Goal: Transaction & Acquisition: Download file/media

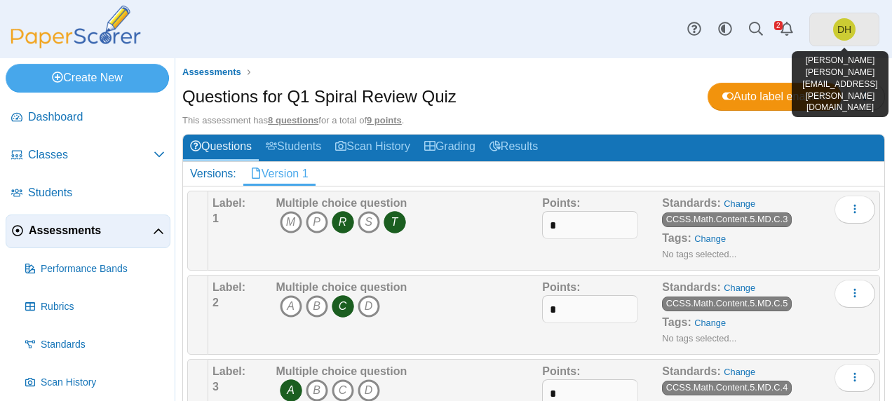
click at [840, 36] on span "DH" at bounding box center [844, 29] width 22 height 22
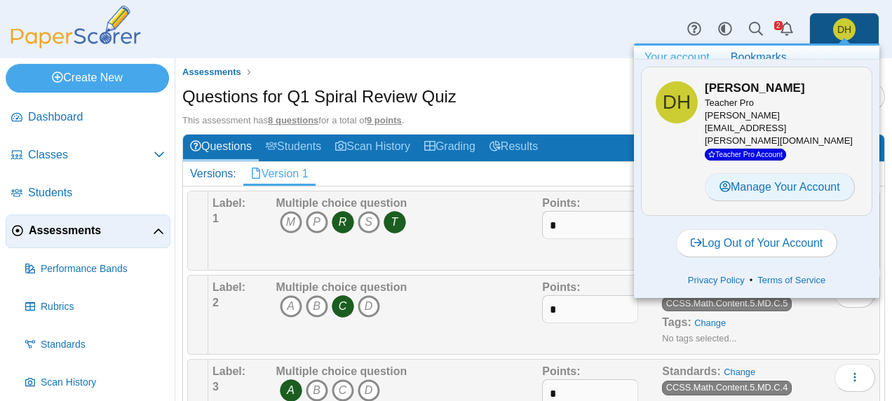
click at [781, 175] on link "Manage Your Account" at bounding box center [780, 187] width 150 height 28
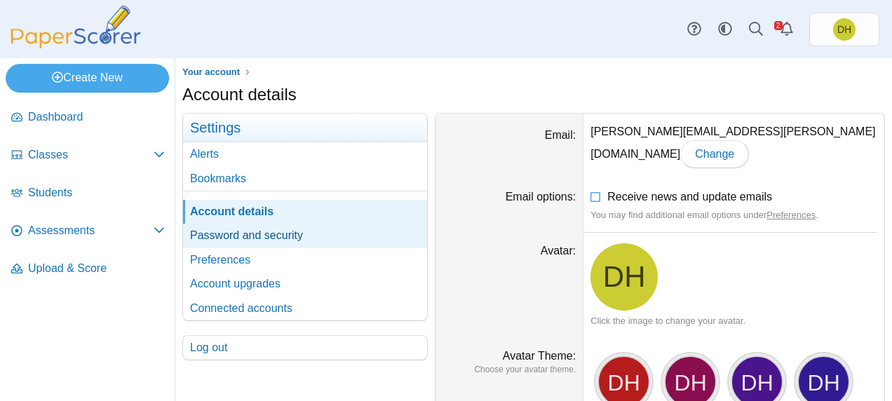
click at [262, 236] on link "Password and security" at bounding box center [305, 236] width 244 height 24
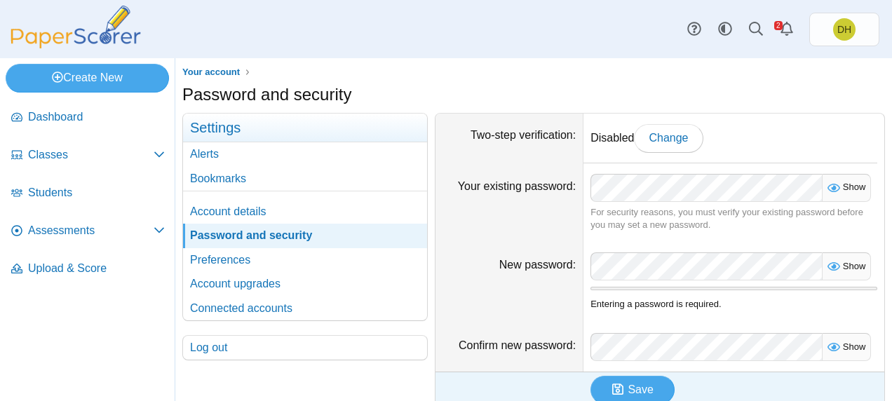
click at [844, 196] on div "Show" at bounding box center [846, 188] width 49 height 28
click at [846, 187] on span "Show" at bounding box center [851, 187] width 27 height 11
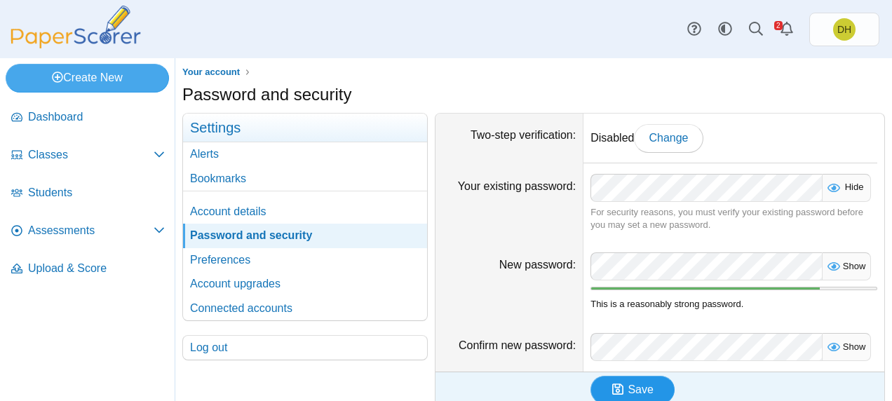
click at [631, 393] on span "Save" at bounding box center [640, 390] width 25 height 12
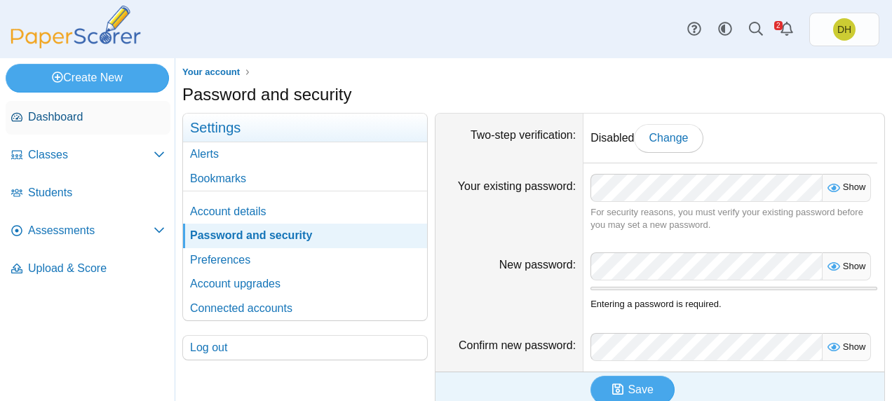
click at [88, 123] on span "Dashboard" at bounding box center [96, 116] width 137 height 15
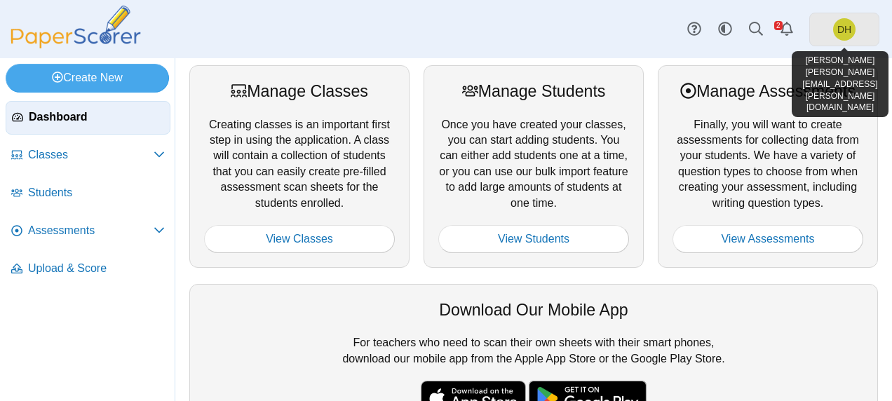
click at [830, 24] on link "DH" at bounding box center [844, 30] width 70 height 34
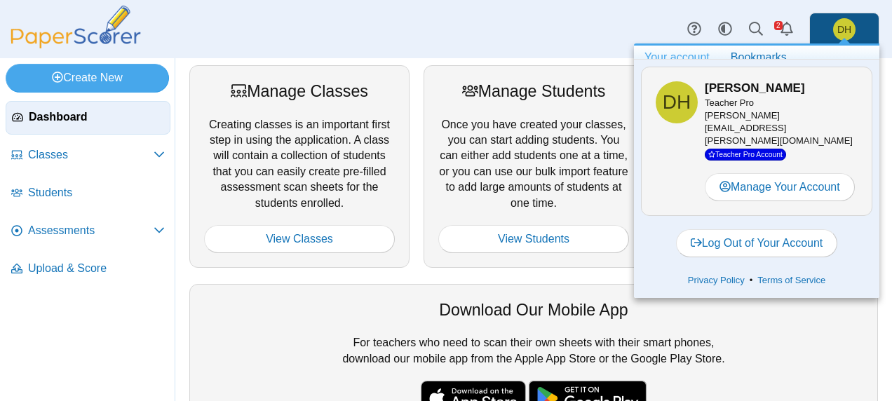
click at [291, 327] on div at bounding box center [533, 328] width 659 height 14
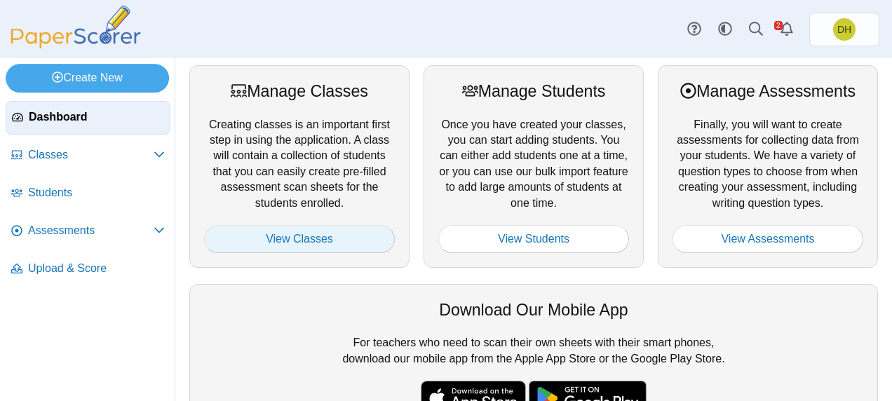
click at [310, 237] on link "View Classes" at bounding box center [299, 239] width 191 height 28
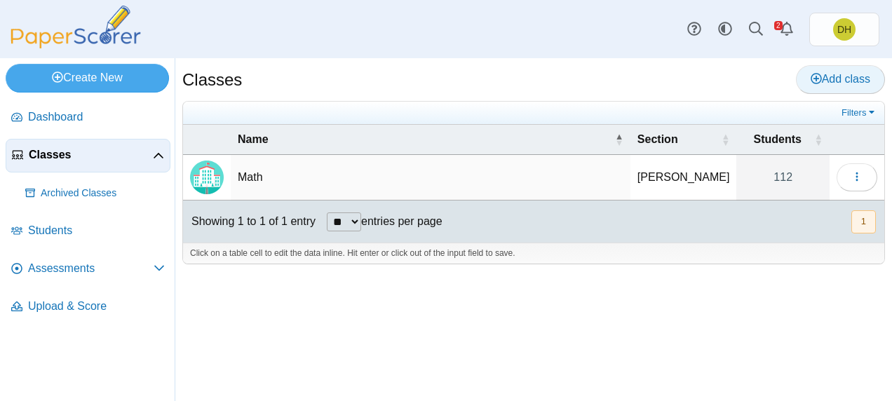
click at [841, 81] on span "Add class" at bounding box center [841, 79] width 60 height 12
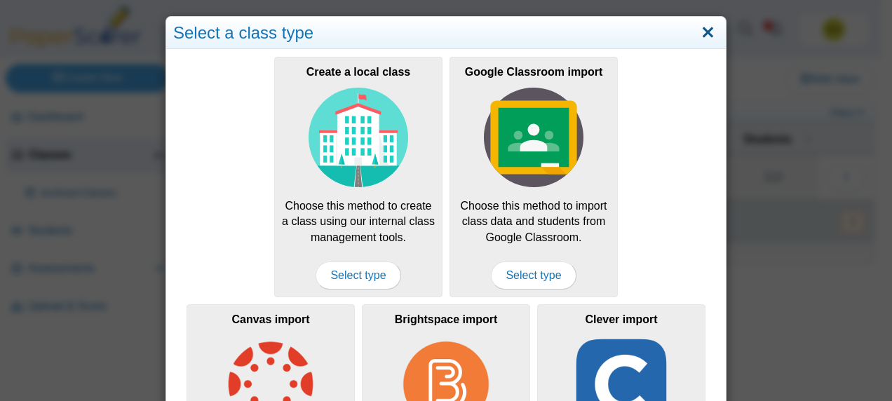
click at [699, 39] on link "Close" at bounding box center [708, 33] width 22 height 24
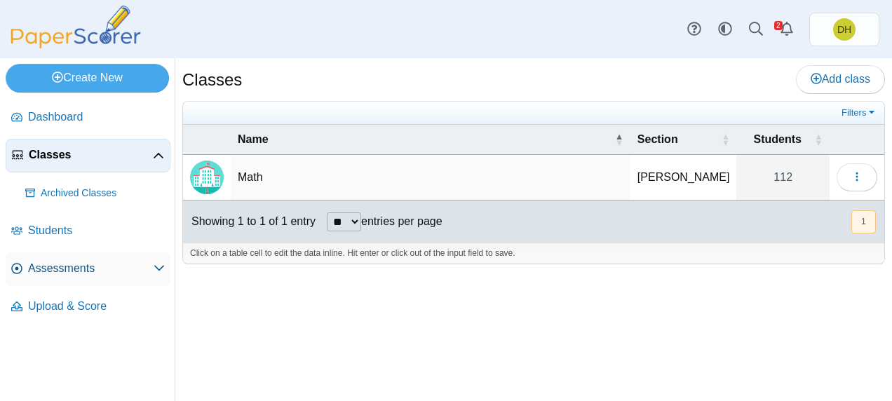
click at [54, 272] on span "Assessments" at bounding box center [91, 268] width 126 height 15
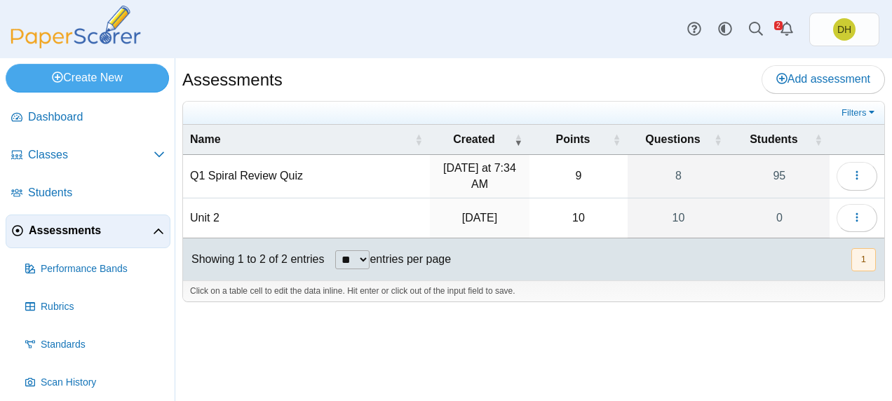
click at [245, 177] on td "Q1 Spiral Review Quiz" at bounding box center [306, 176] width 247 height 43
click at [873, 171] on button "button" at bounding box center [857, 176] width 41 height 28
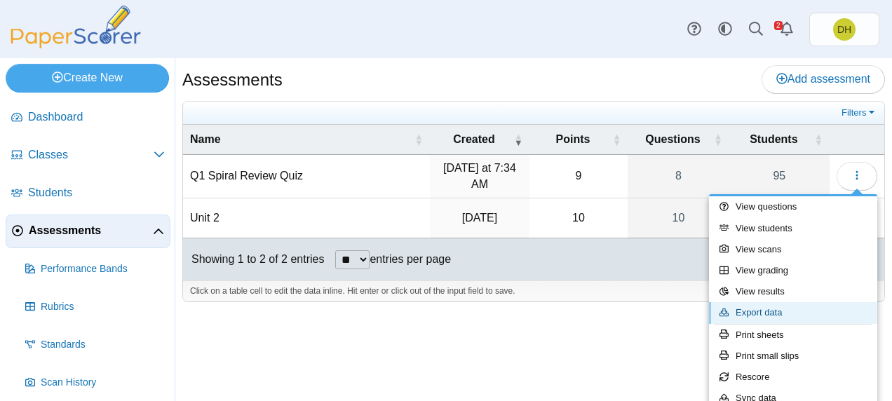
click at [774, 314] on link "Export data" at bounding box center [793, 312] width 168 height 21
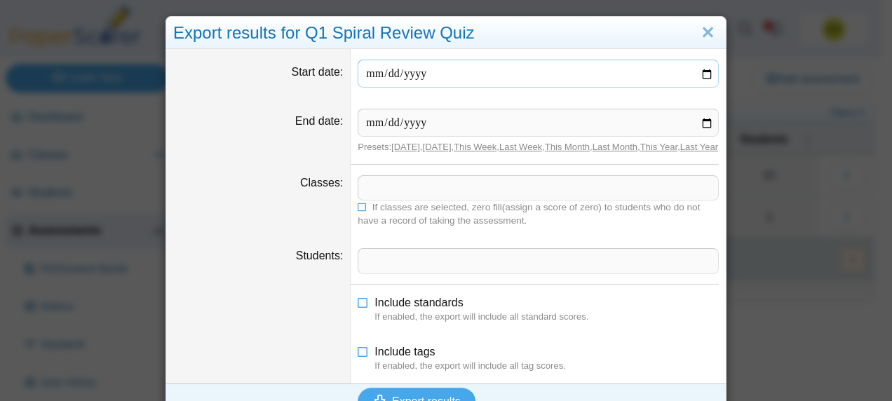
click at [701, 76] on input "Start date" at bounding box center [538, 74] width 361 height 28
type input "**********"
click at [362, 305] on icon at bounding box center [363, 300] width 11 height 10
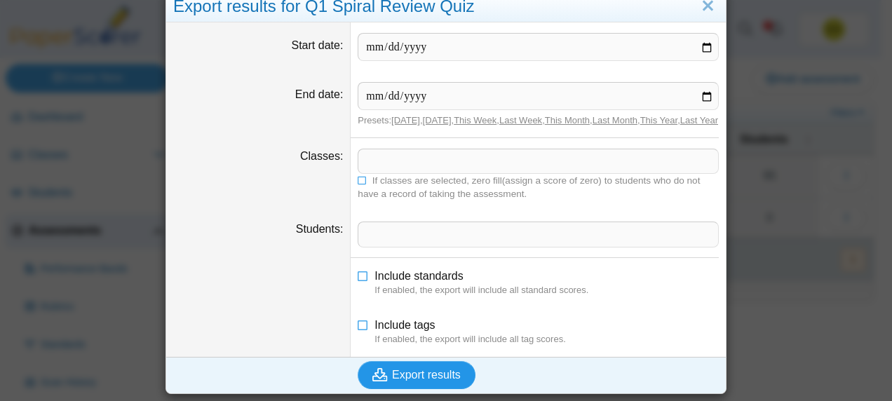
click at [410, 381] on span "Export results" at bounding box center [426, 375] width 69 height 12
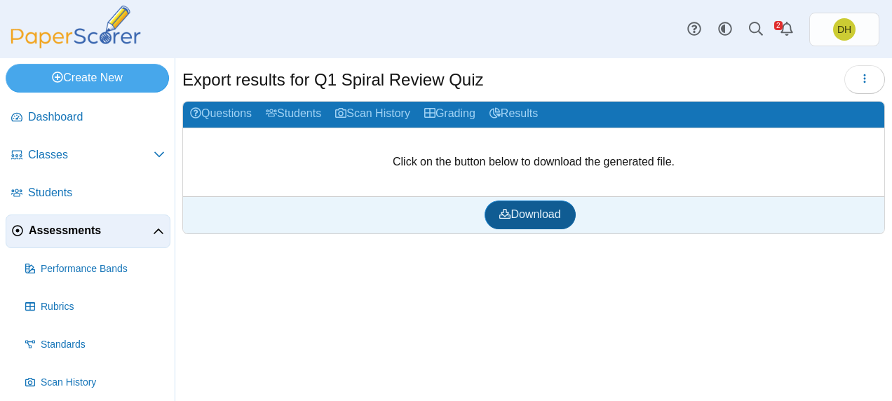
click at [527, 208] on span "Download" at bounding box center [529, 214] width 61 height 12
click at [544, 114] on link "Results" at bounding box center [514, 115] width 62 height 26
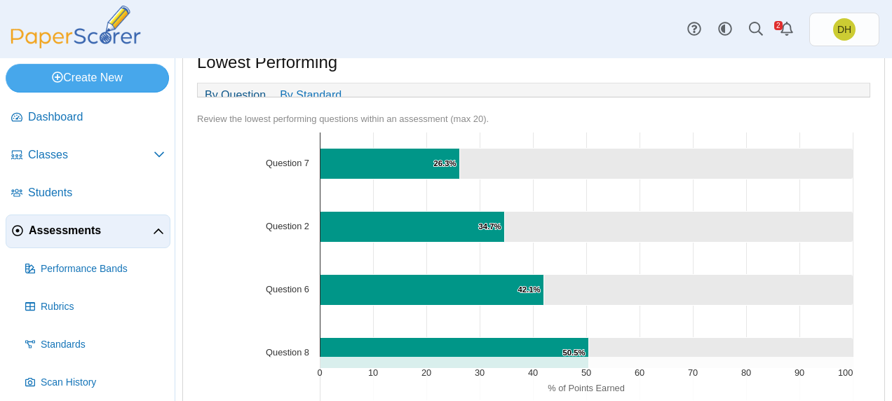
scroll to position [814, 0]
